Goal: Task Accomplishment & Management: Manage account settings

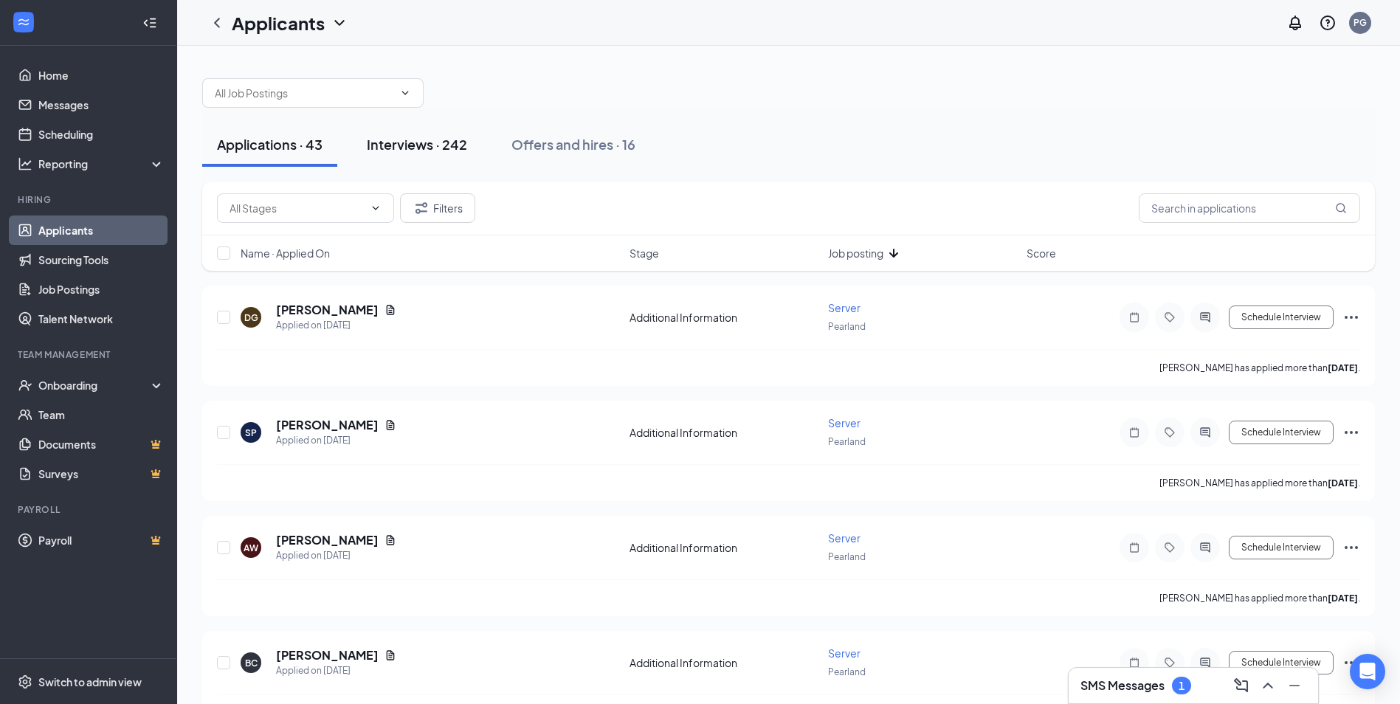
click at [438, 146] on div "Interviews · 242" at bounding box center [417, 144] width 100 height 18
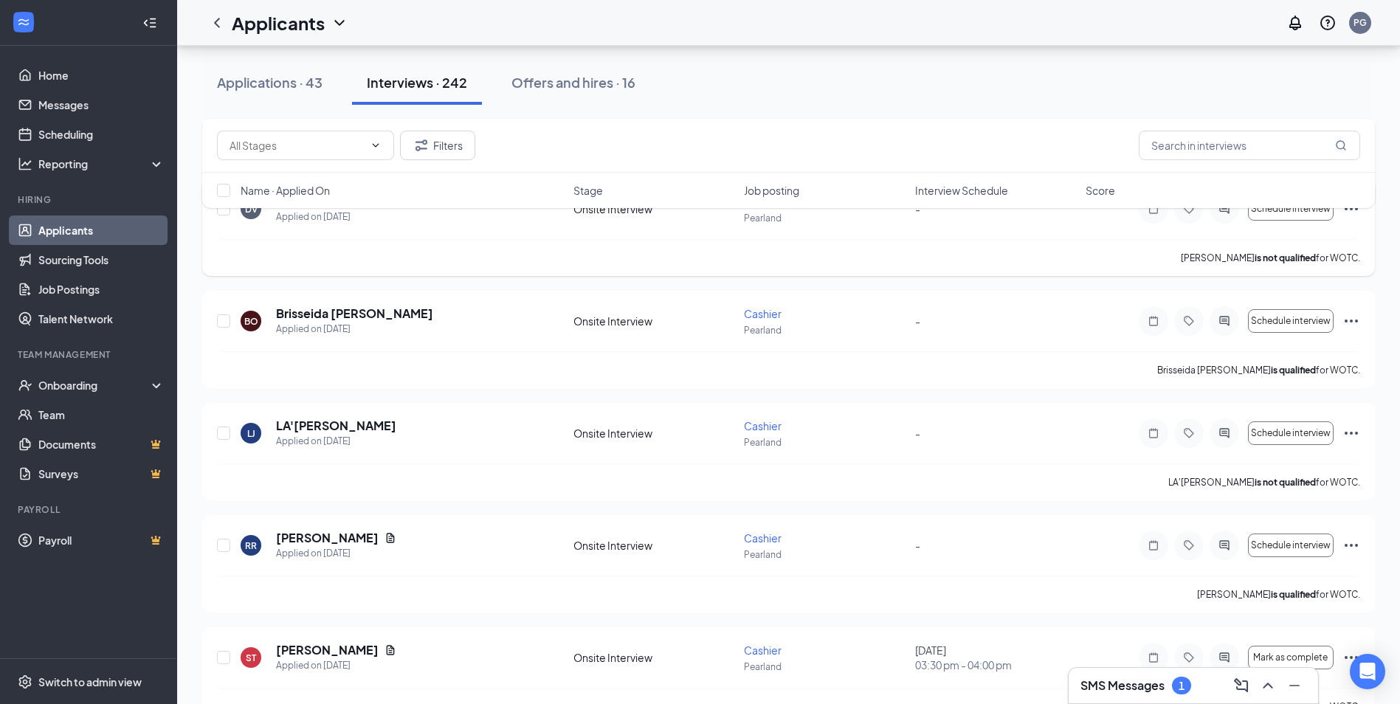
scroll to position [1149, 0]
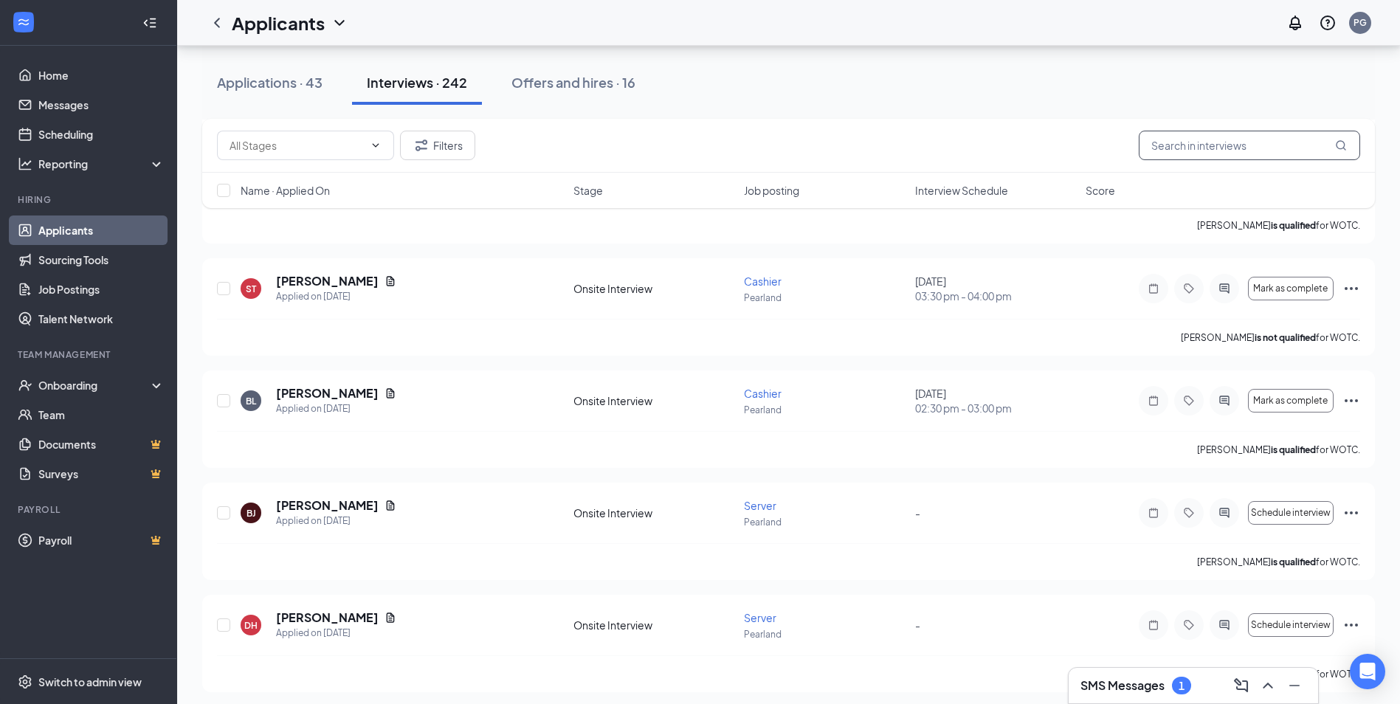
click at [1177, 145] on input "text" at bounding box center [1248, 146] width 221 height 30
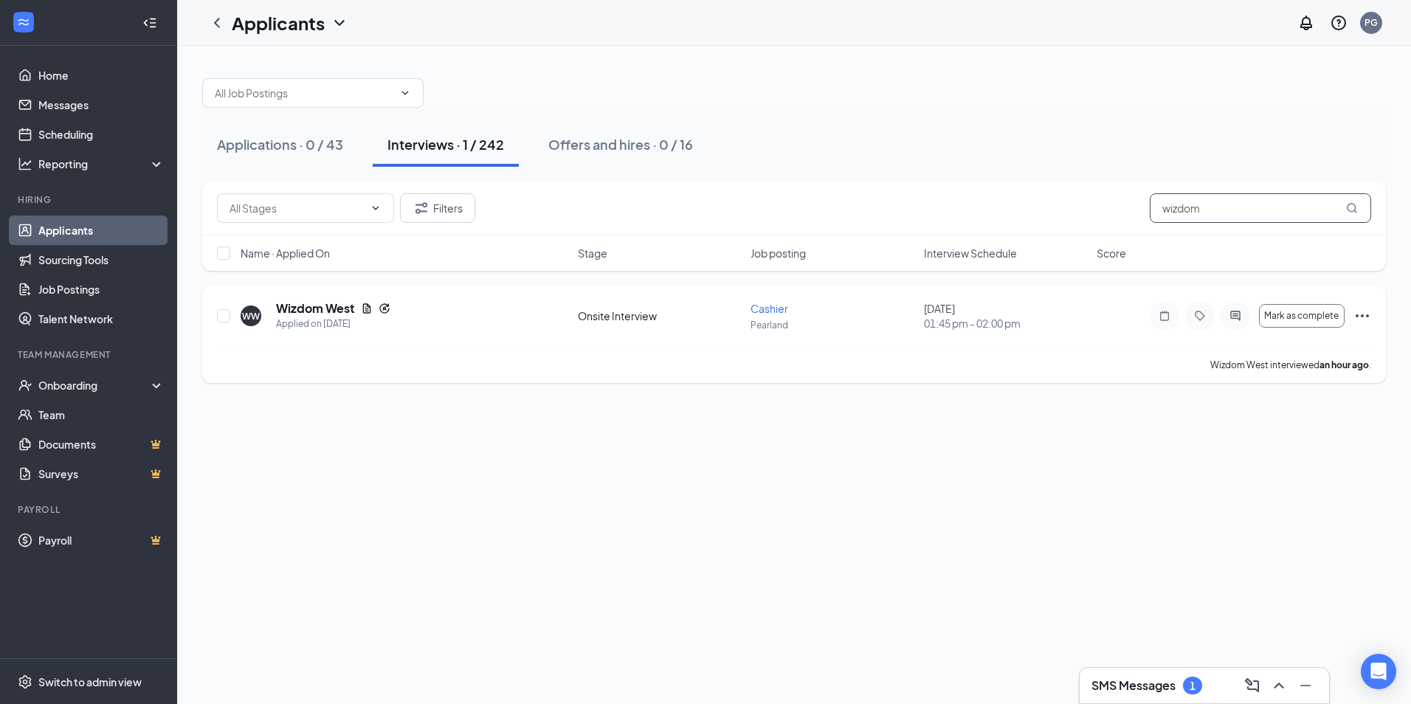
type input "wizdom"
click at [1363, 310] on icon "Ellipses" at bounding box center [1362, 316] width 18 height 18
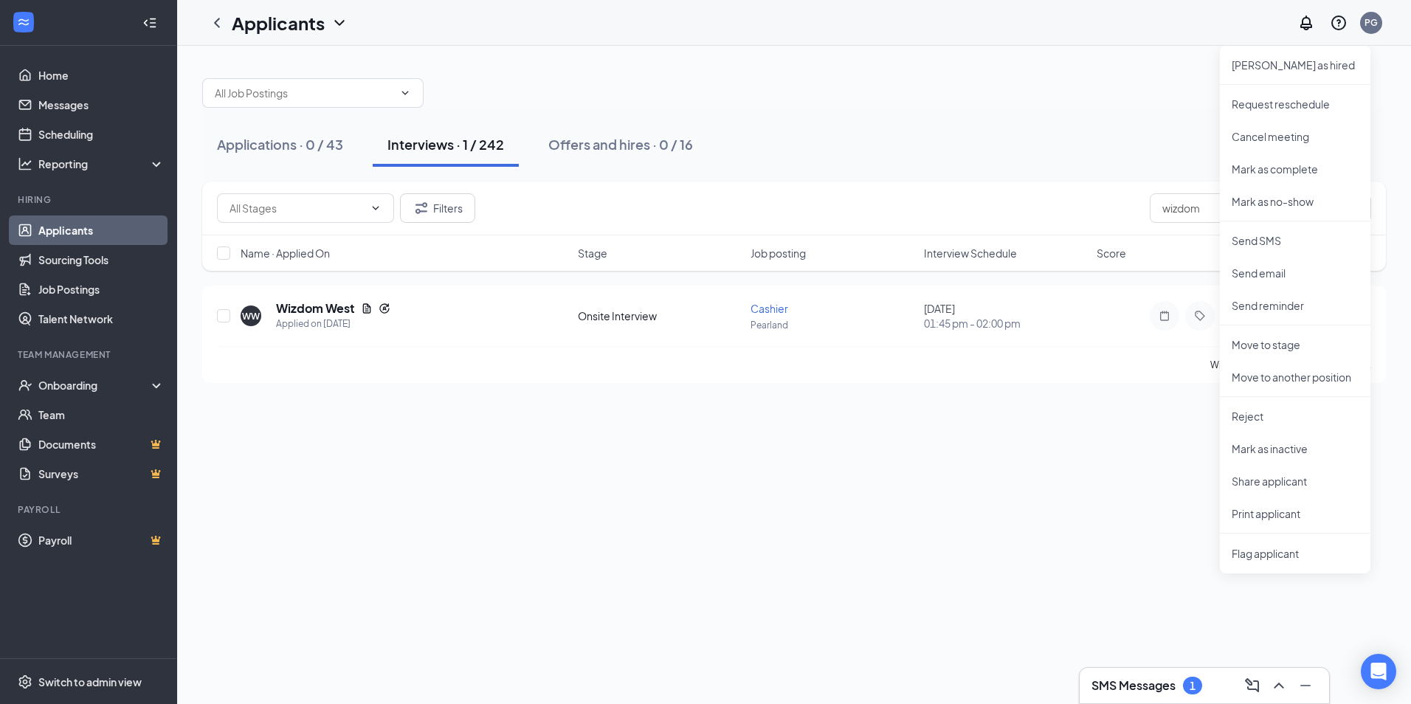
click at [1109, 507] on div "Applications · 0 / 43 Interviews · 1 / 242 Offers and hires · 0 / 16 Filters wi…" at bounding box center [794, 375] width 1234 height 658
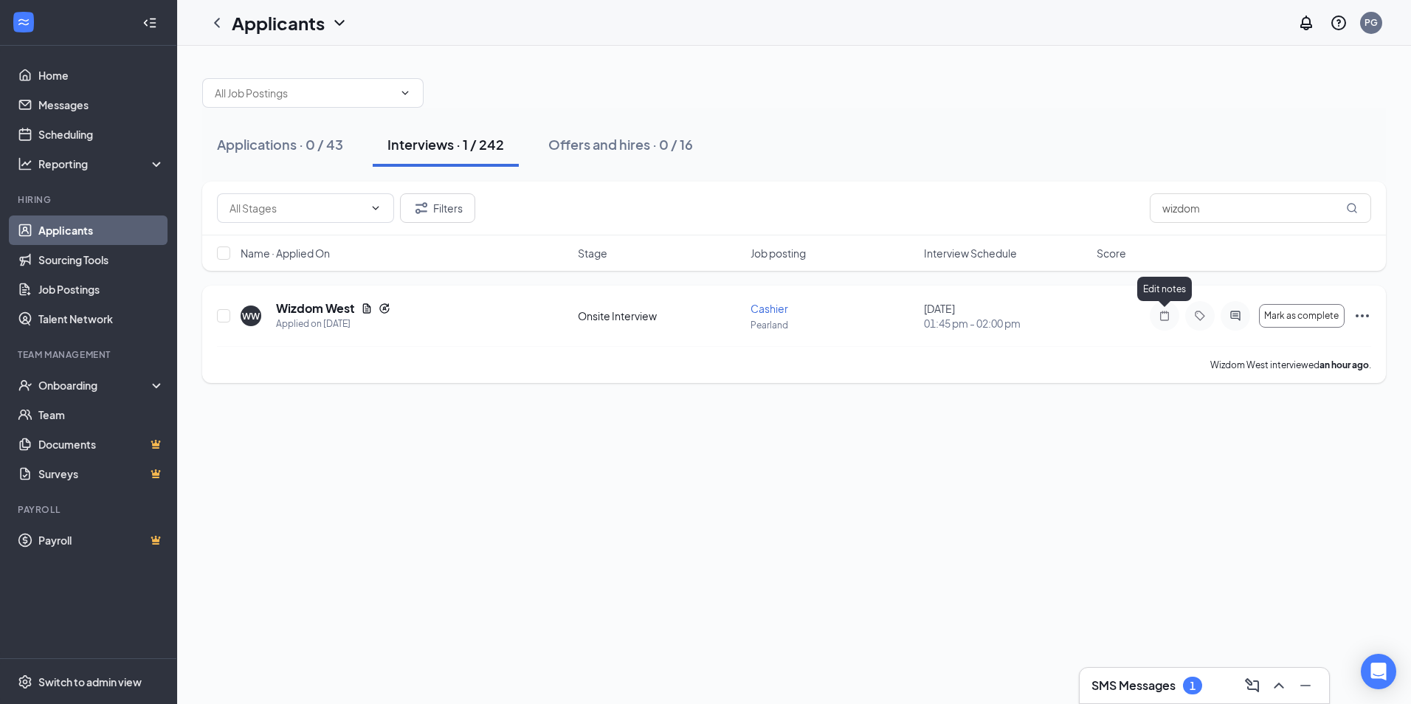
click at [1163, 318] on icon "Note" at bounding box center [1164, 316] width 18 height 12
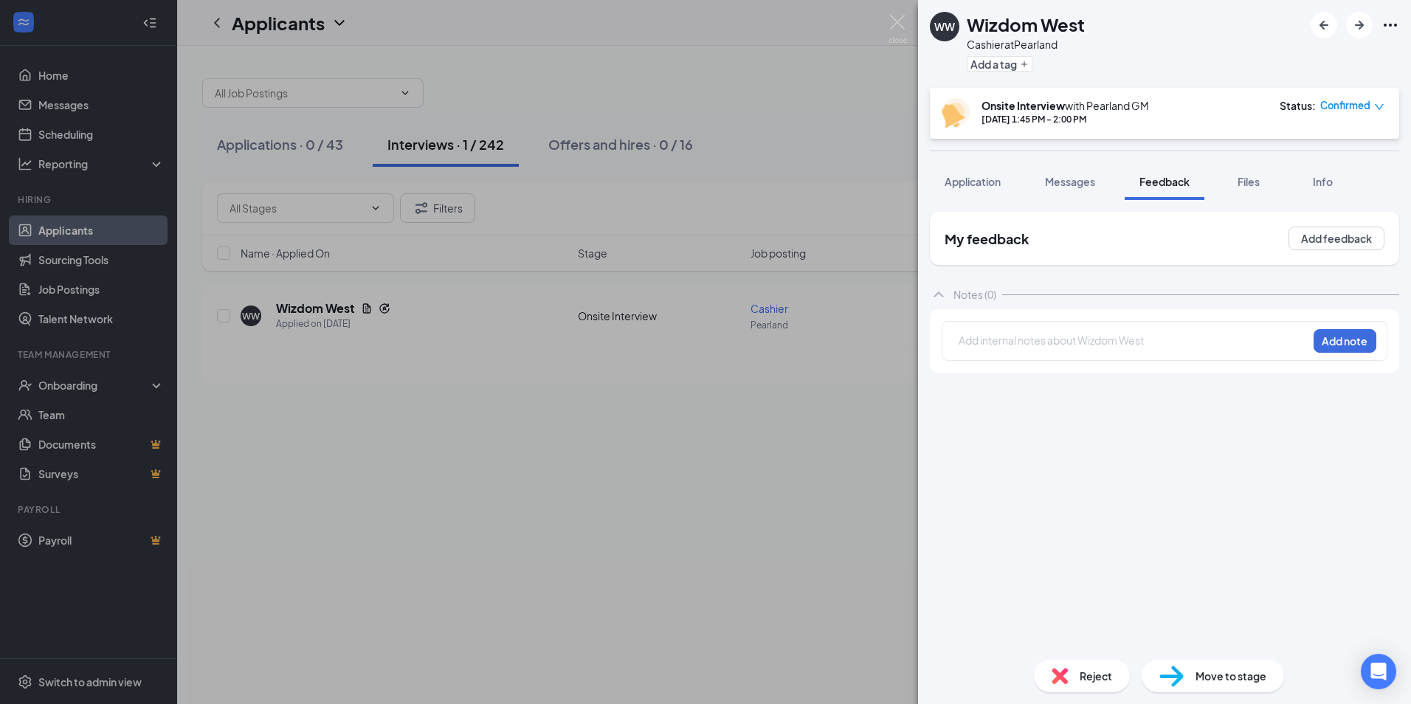
click at [1341, 103] on span "Confirmed" at bounding box center [1345, 105] width 50 height 15
click at [1311, 151] on span "Request Reschedule" at bounding box center [1321, 148] width 101 height 16
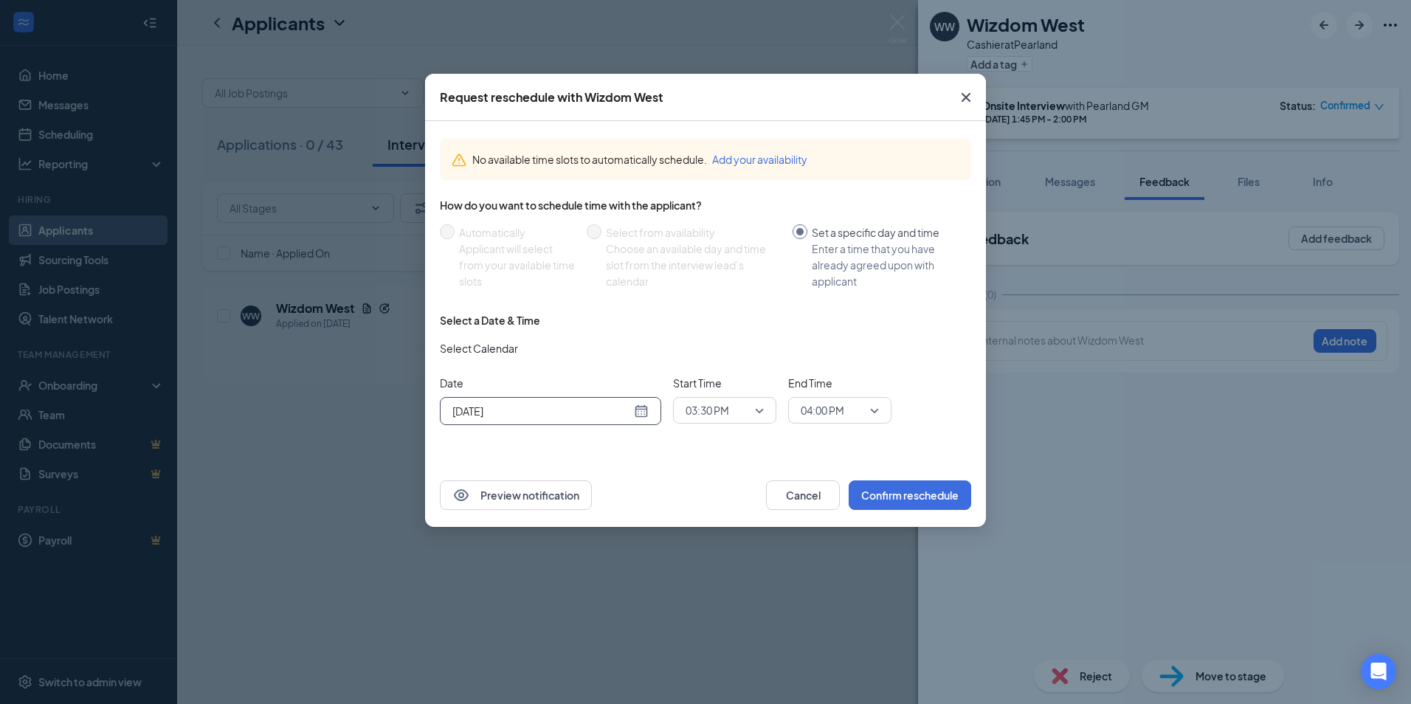
click at [641, 409] on div "[DATE]" at bounding box center [550, 411] width 196 height 16
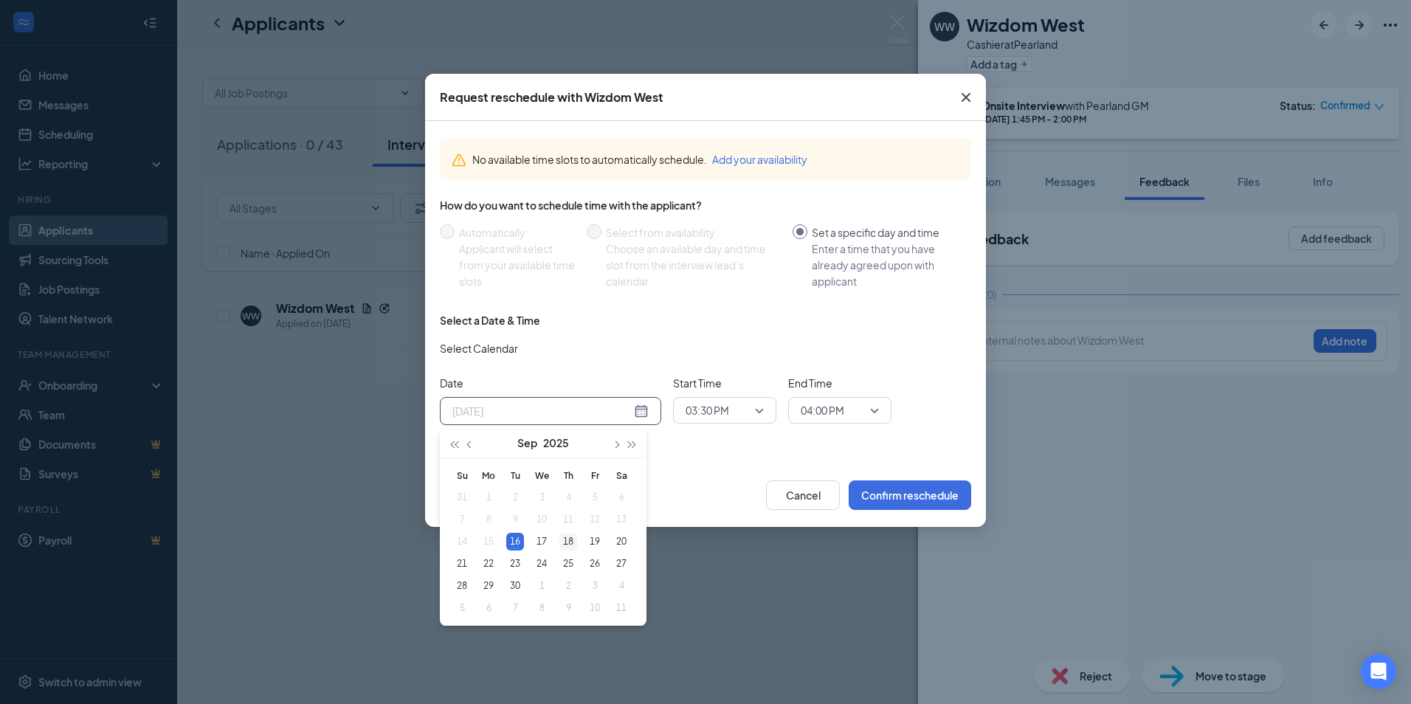
type input "[DATE]"
click at [572, 541] on div "18" at bounding box center [568, 542] width 18 height 18
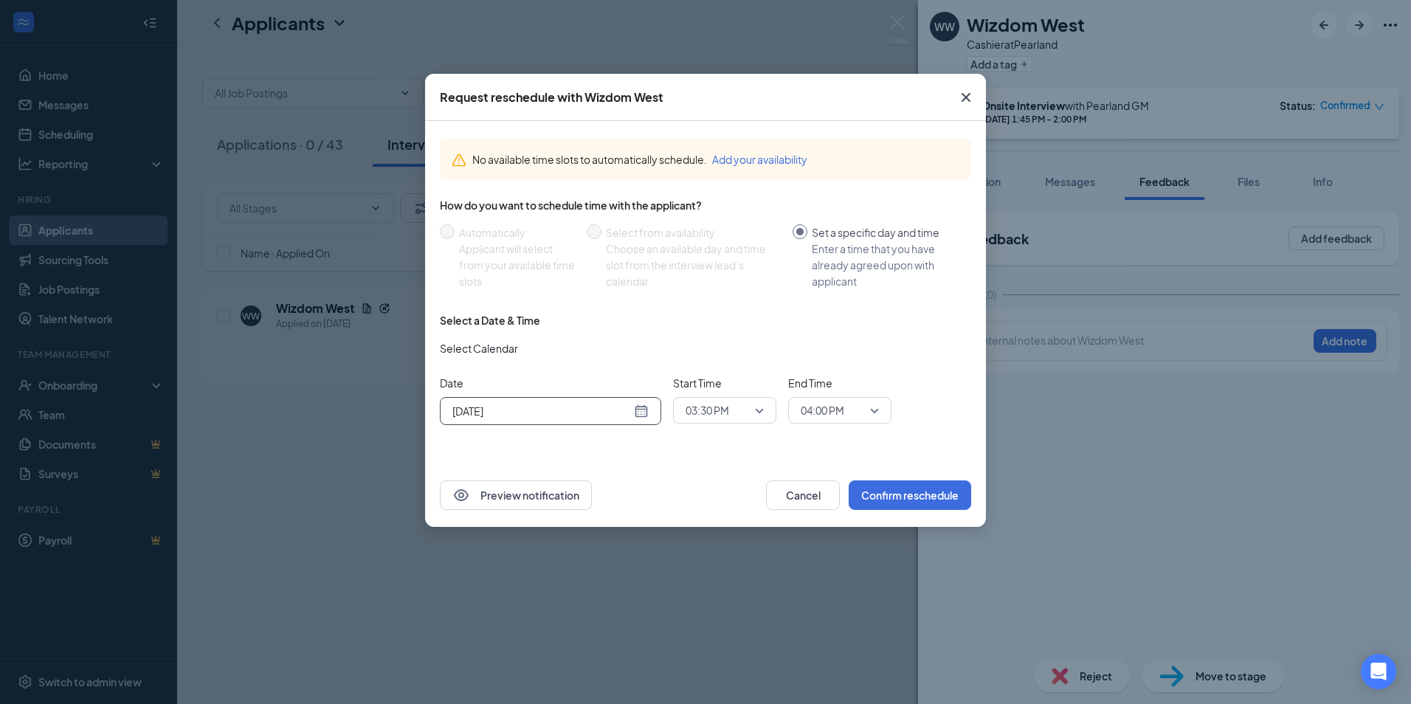
click at [718, 415] on span "03:30 PM" at bounding box center [707, 410] width 44 height 22
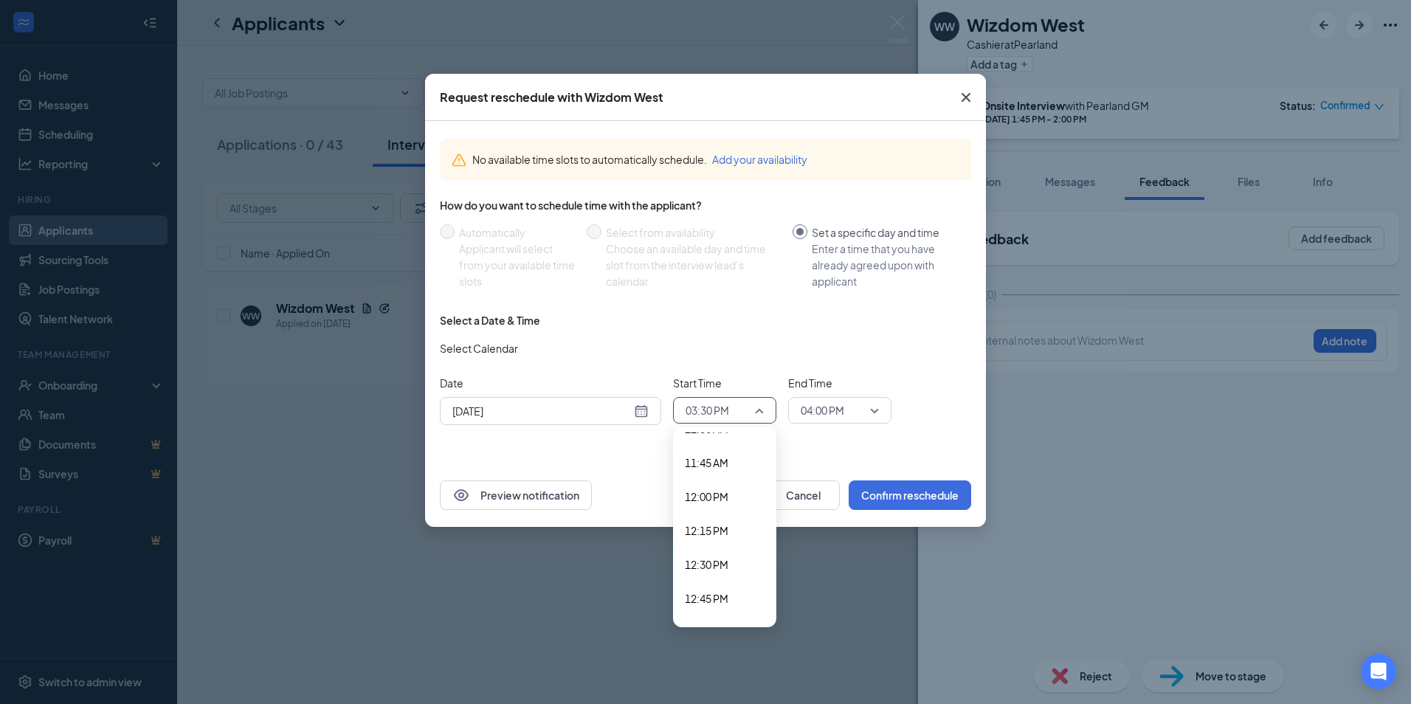
scroll to position [1656, 0]
click at [702, 561] on span "01:00 PM" at bounding box center [707, 558] width 44 height 16
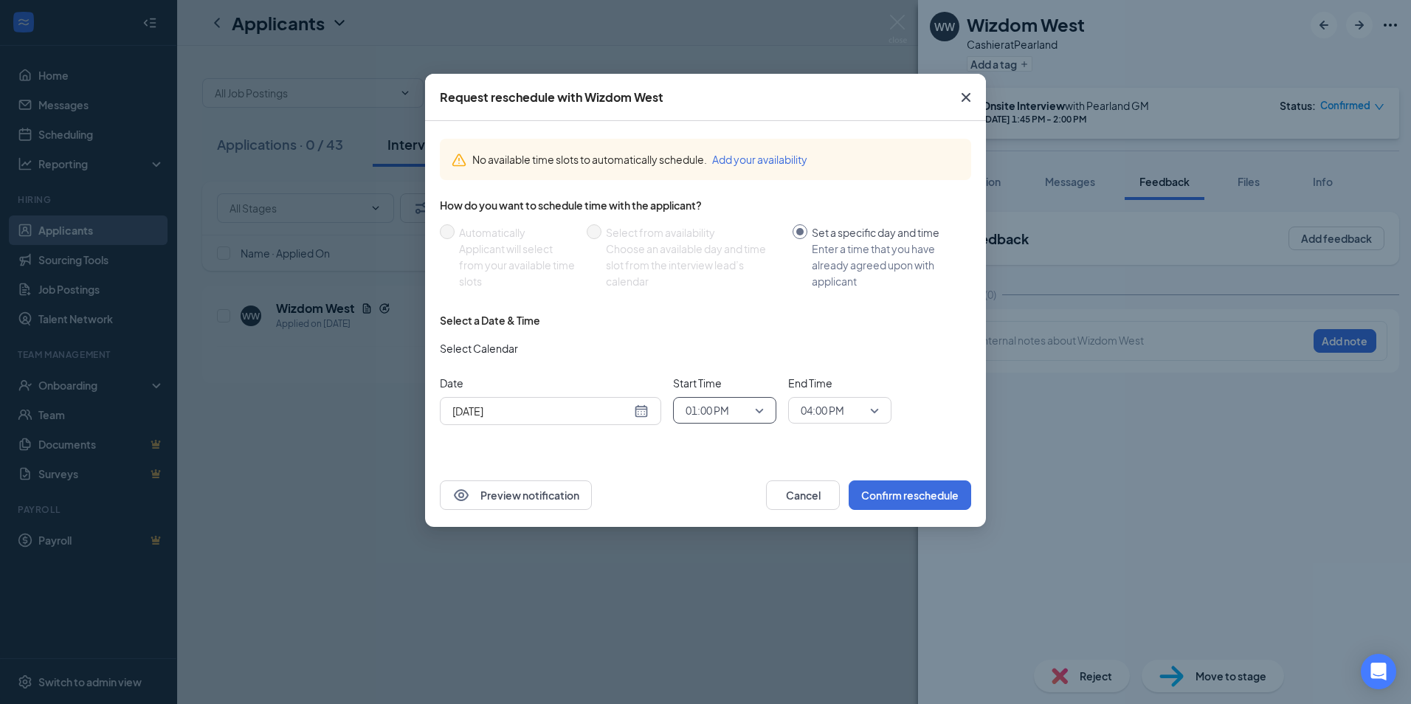
click at [857, 409] on span "04:00 PM" at bounding box center [832, 410] width 65 height 22
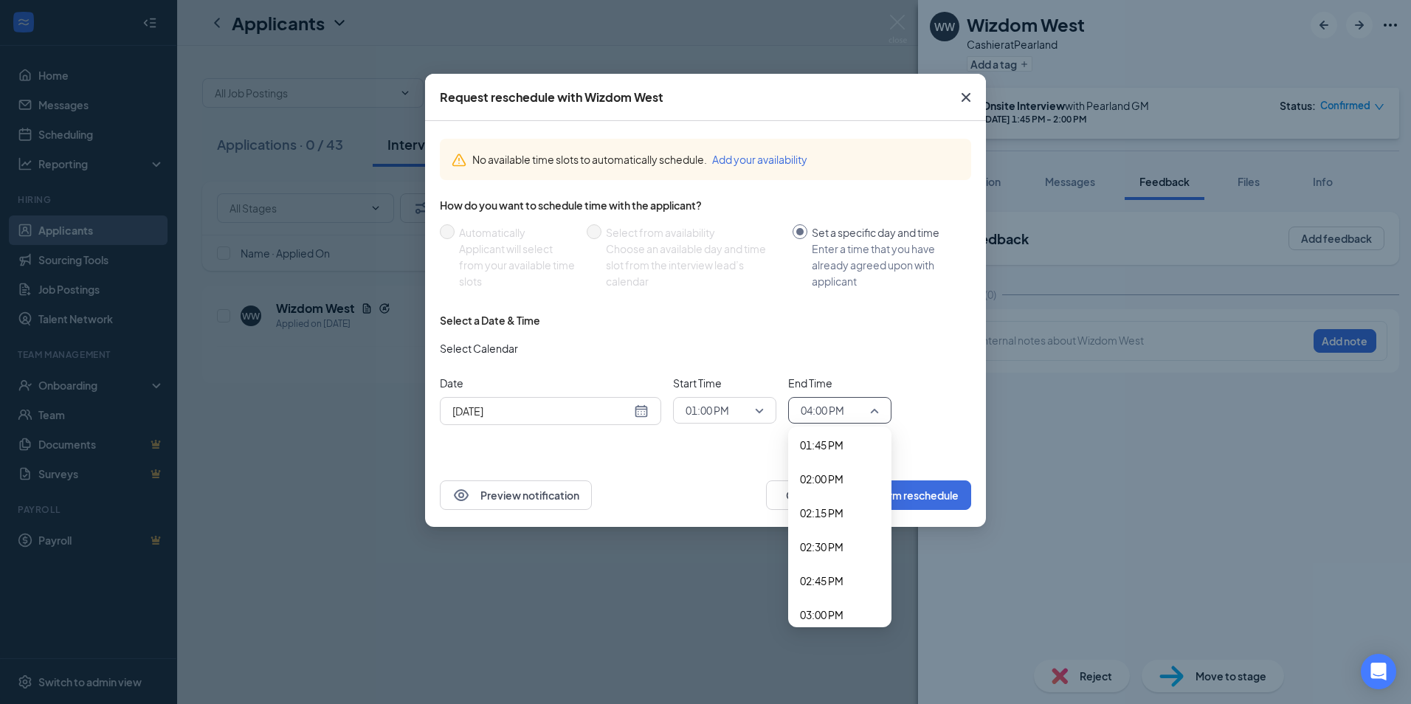
scroll to position [1797, 0]
click at [827, 449] on span "01:15 PM" at bounding box center [822, 451] width 44 height 16
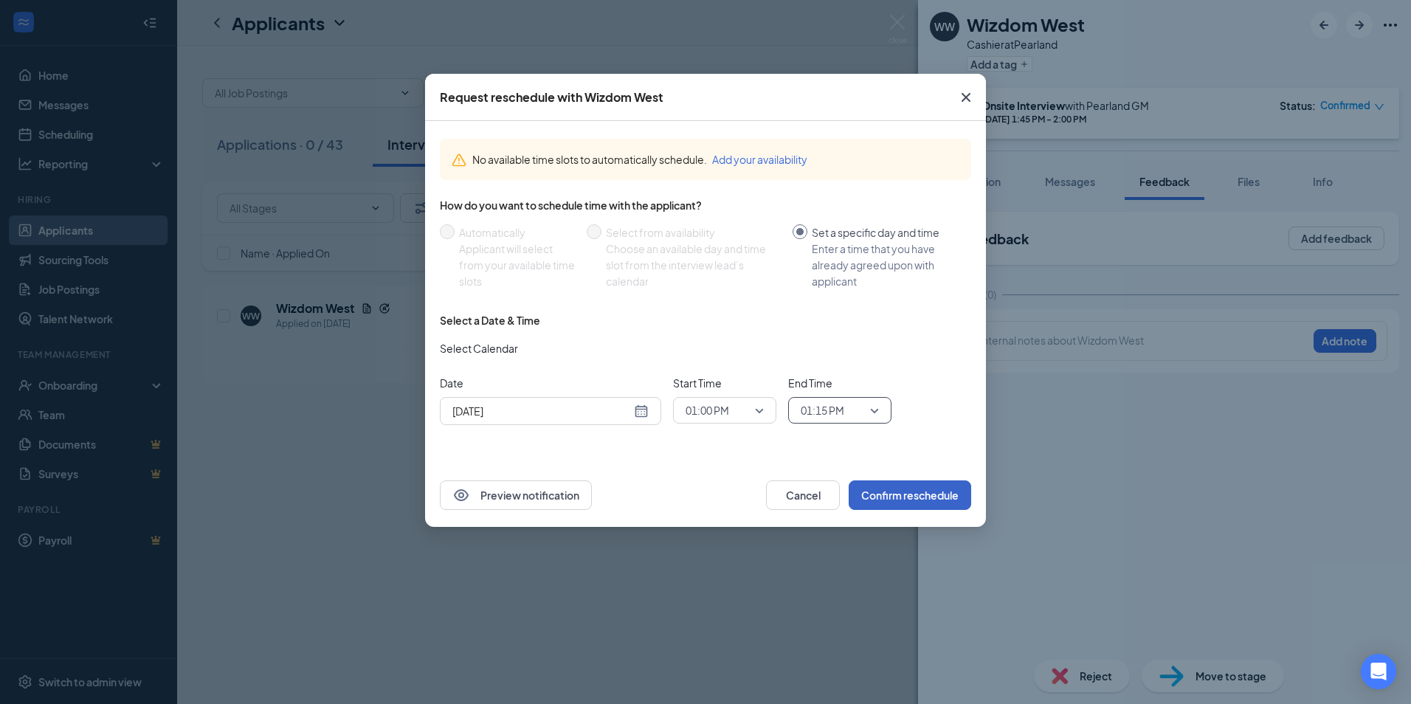
click at [896, 501] on button "Confirm reschedule" at bounding box center [909, 495] width 122 height 30
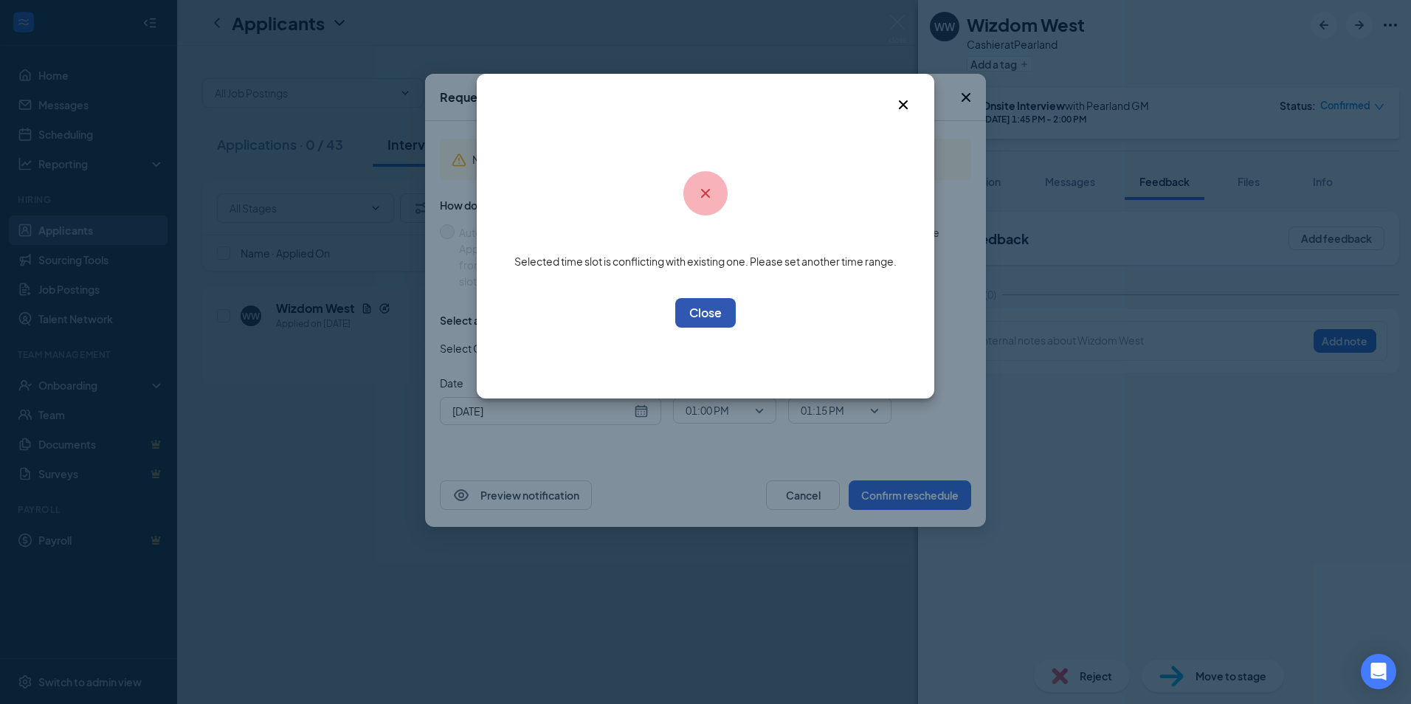
click at [714, 308] on button "OK" at bounding box center [705, 313] width 60 height 30
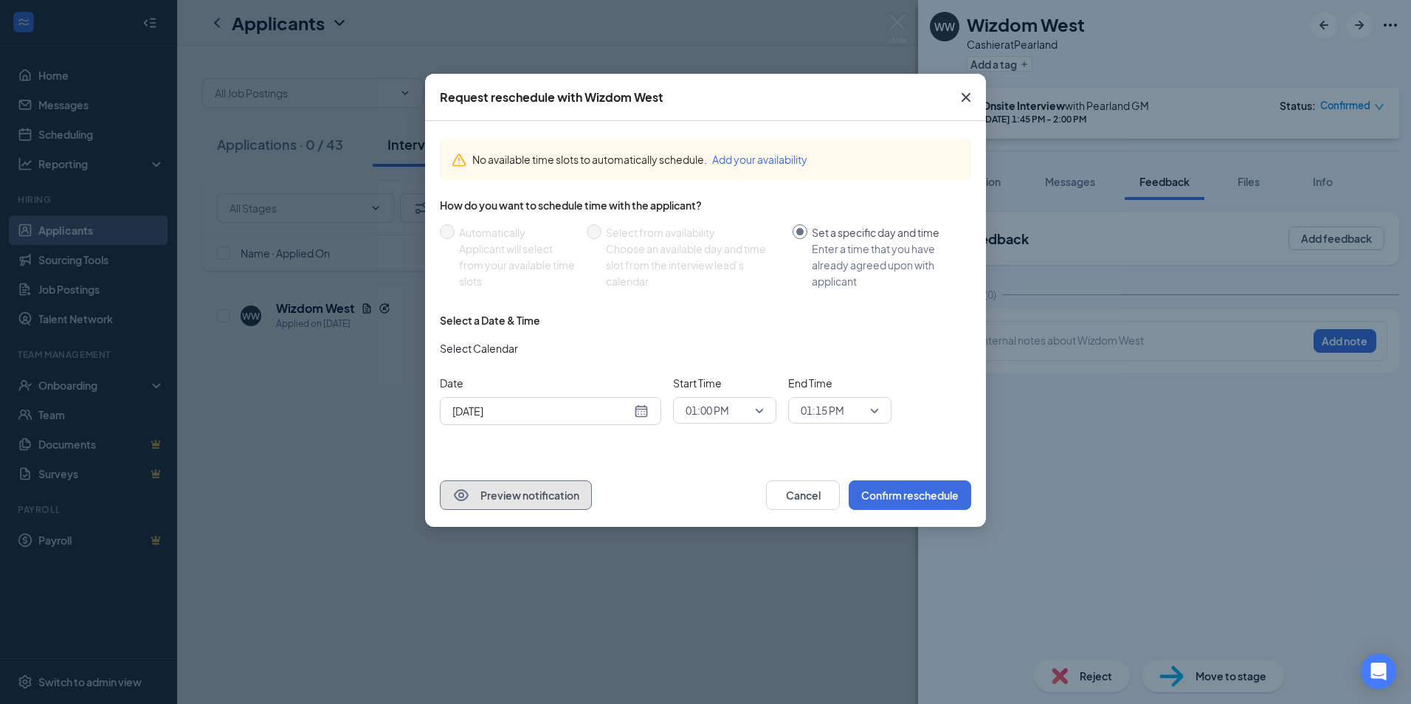
click at [567, 498] on button "Preview notification" at bounding box center [516, 495] width 152 height 30
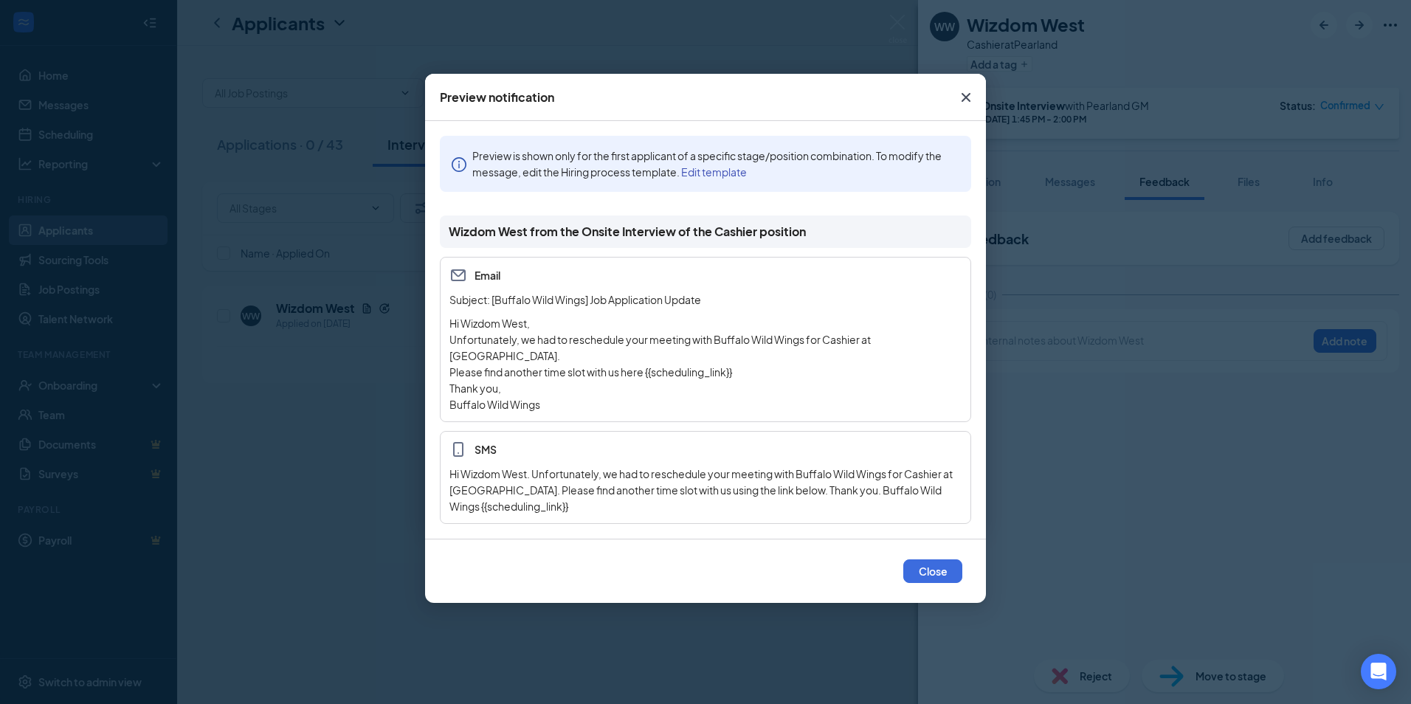
click at [960, 103] on icon "Cross" at bounding box center [966, 98] width 18 height 18
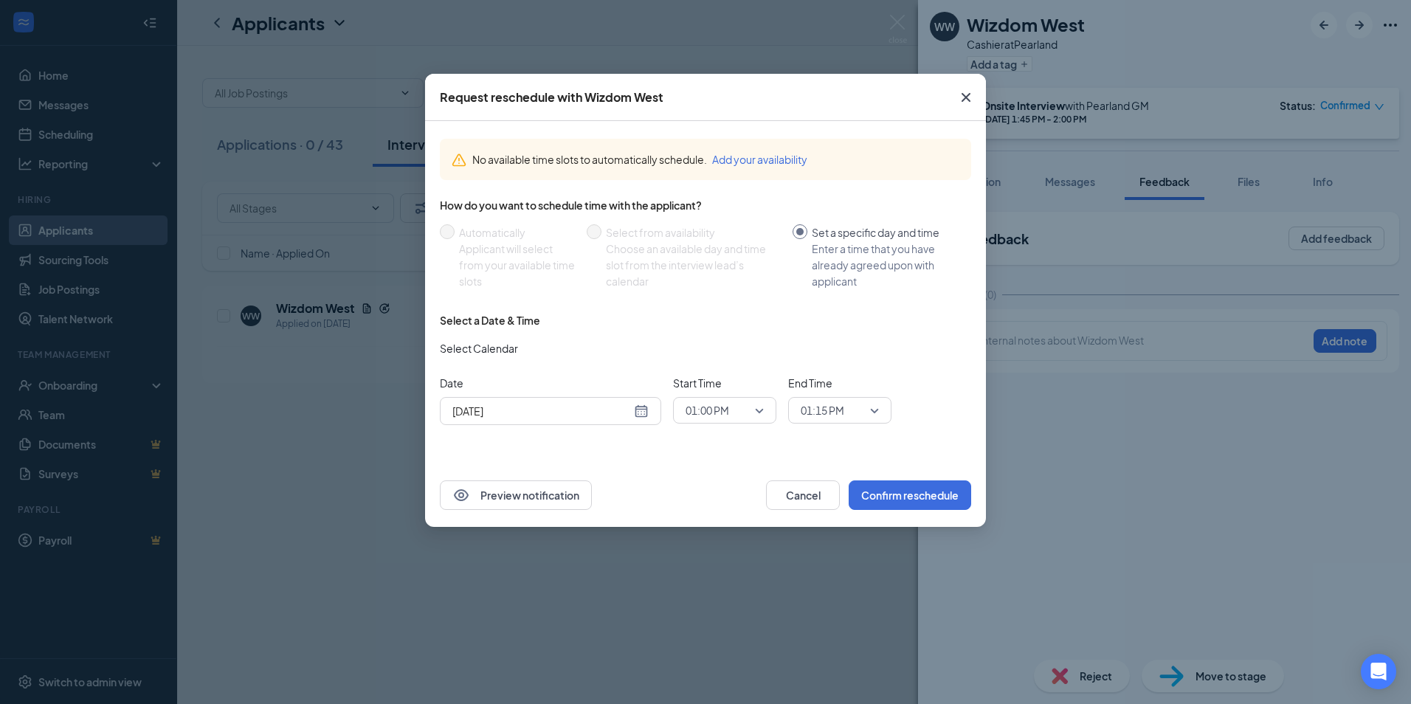
click at [963, 96] on icon "Cross" at bounding box center [966, 98] width 18 height 18
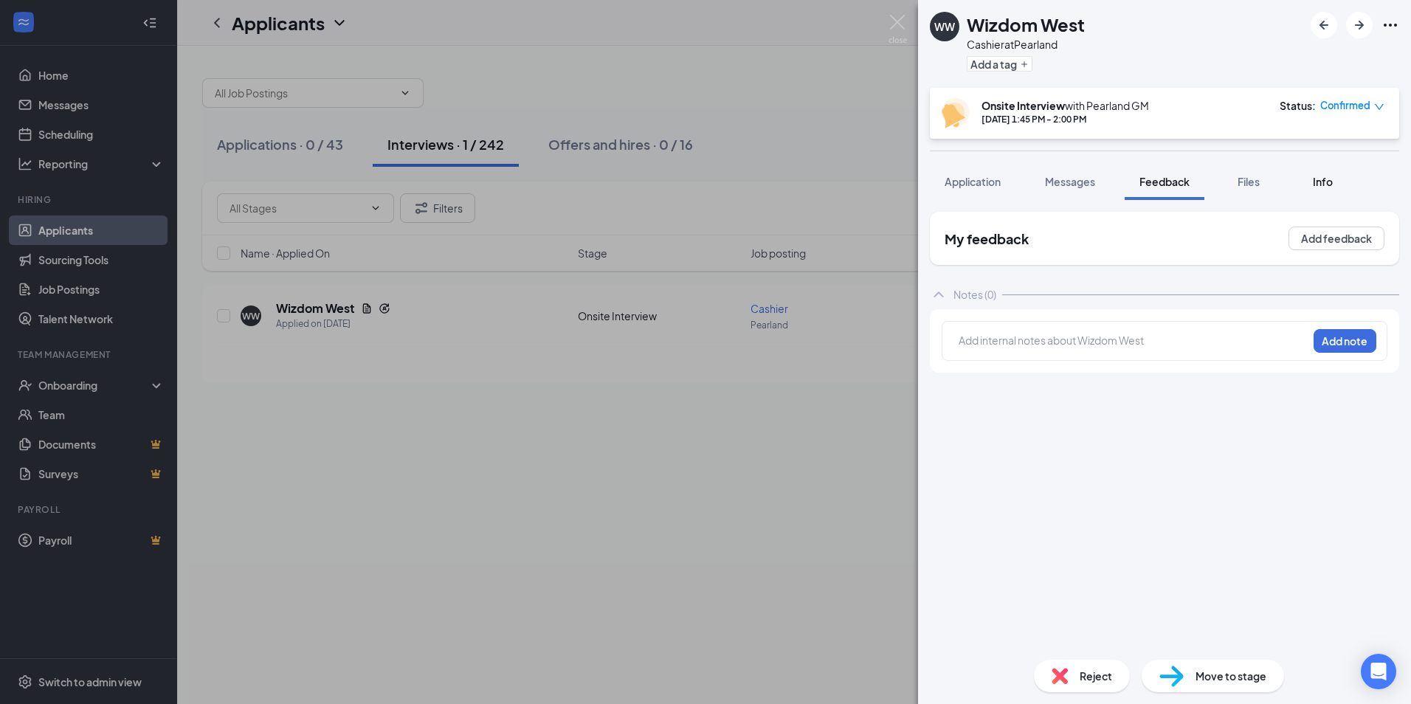
click at [1332, 178] on span "Info" at bounding box center [1323, 181] width 20 height 13
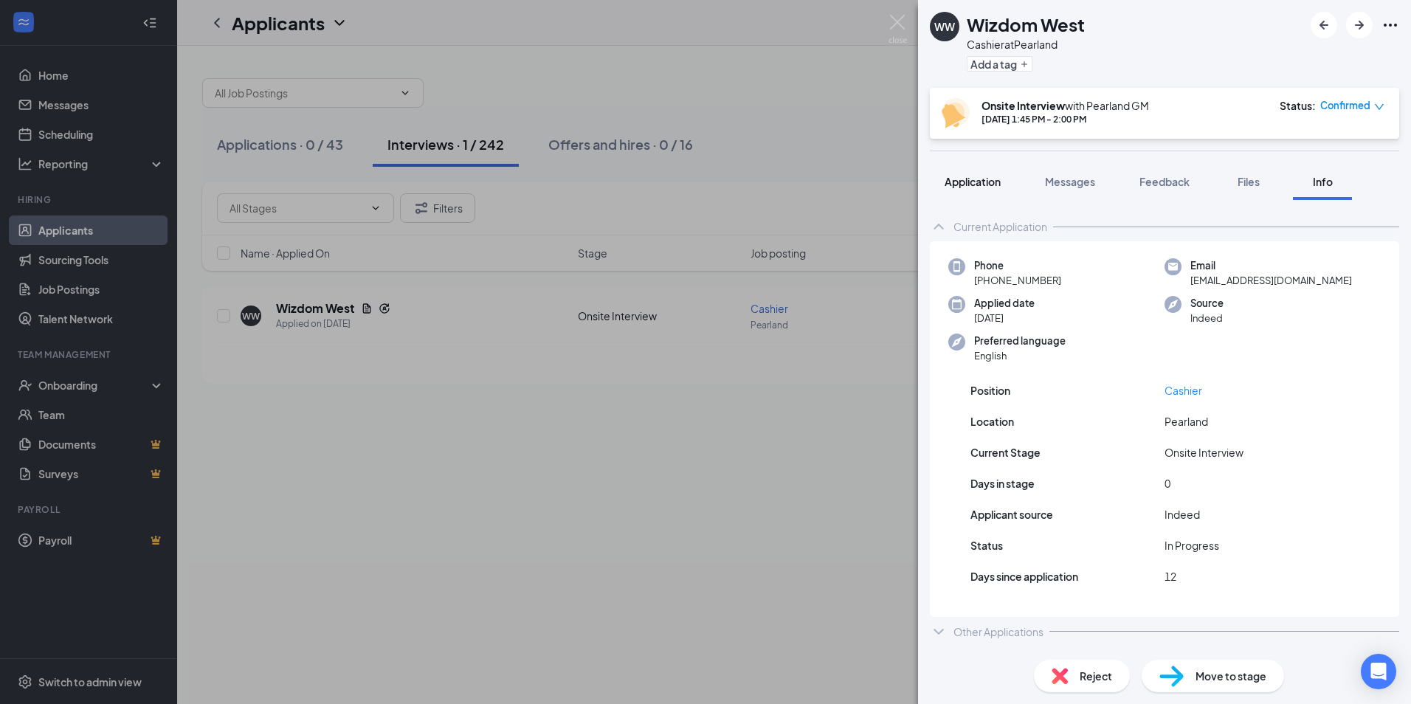
click at [984, 187] on span "Application" at bounding box center [972, 181] width 56 height 13
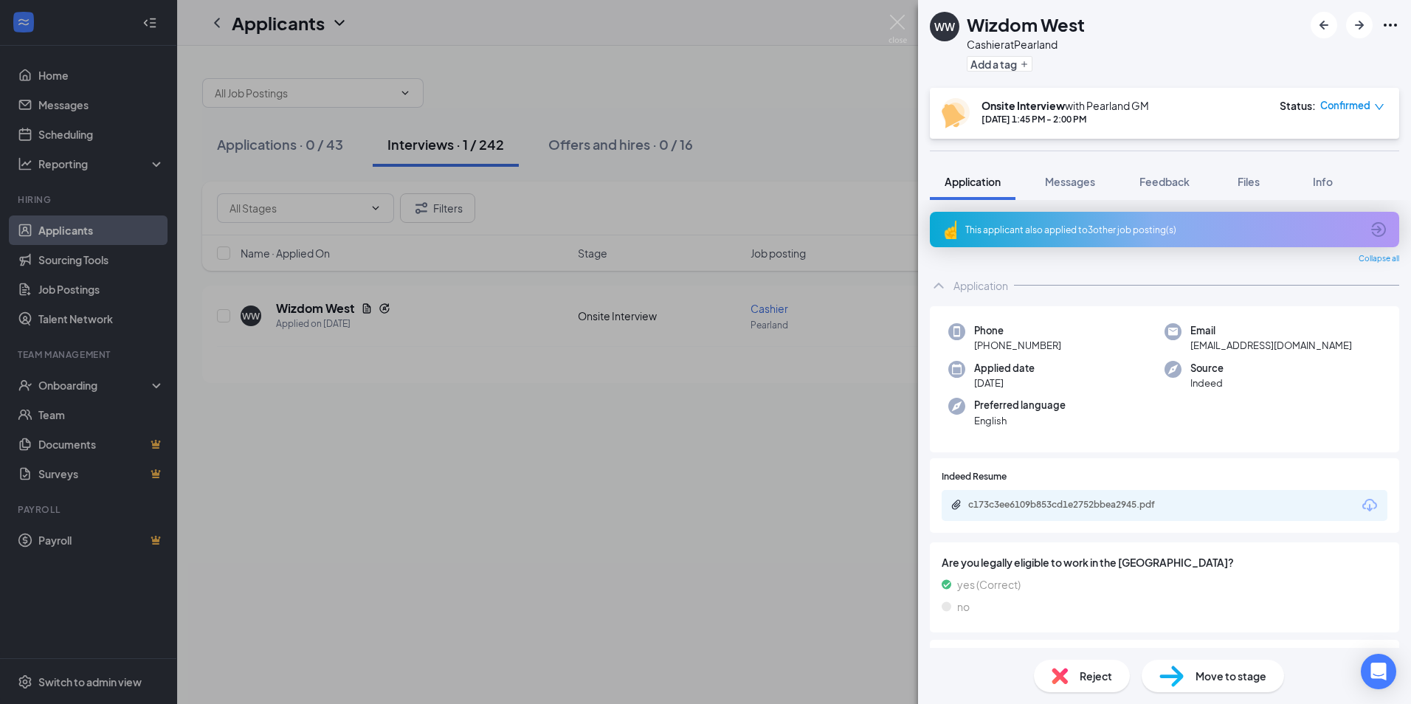
click at [1360, 505] on icon "Download" at bounding box center [1369, 506] width 18 height 18
click at [756, 106] on div "WW Wizdom West Cashier at [GEOGRAPHIC_DATA] Add a tag Onsite Interview with Pea…" at bounding box center [705, 352] width 1411 height 704
